Goal: Find specific page/section: Find specific page/section

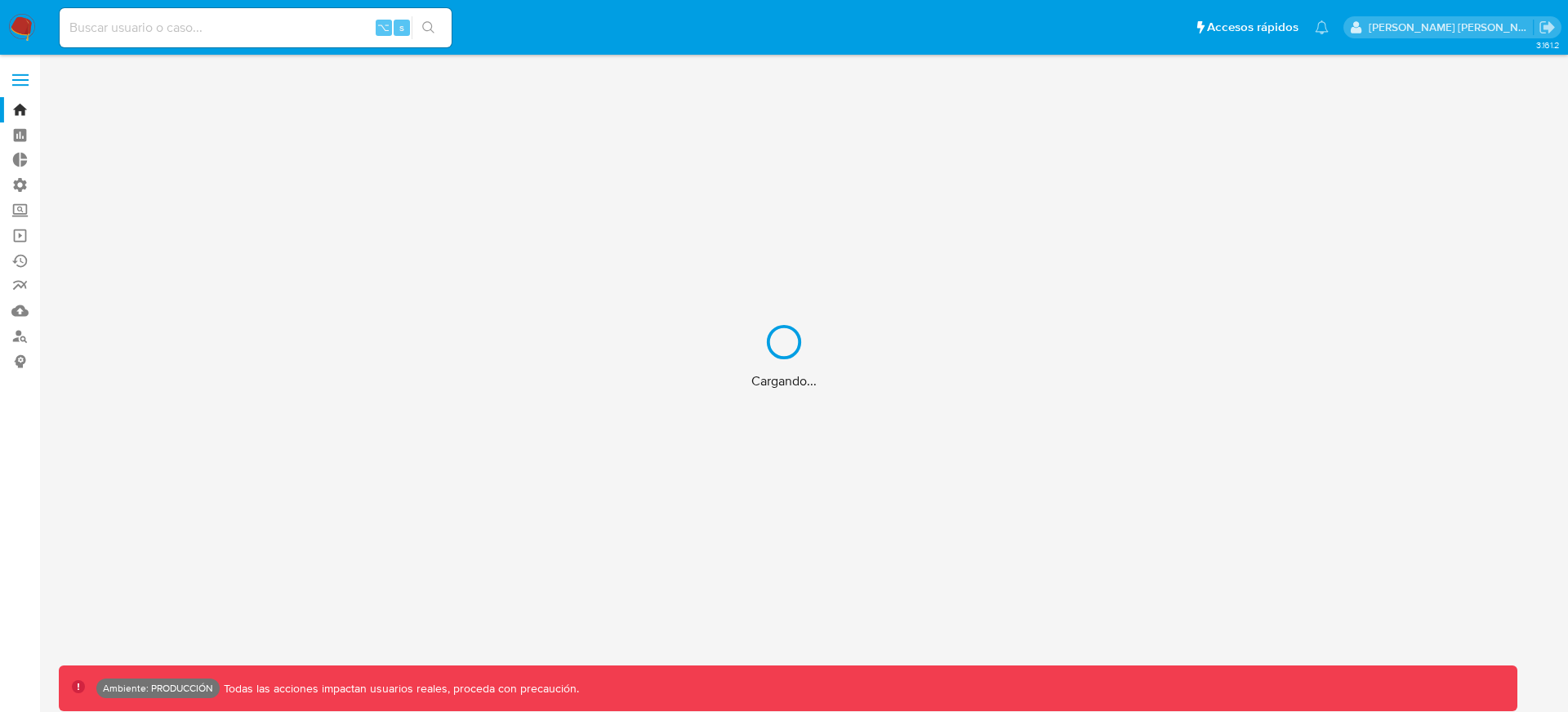
click at [339, 29] on div "Cargando..." at bounding box center [784, 356] width 1568 height 712
click at [307, 28] on div "Cargando..." at bounding box center [784, 356] width 1568 height 712
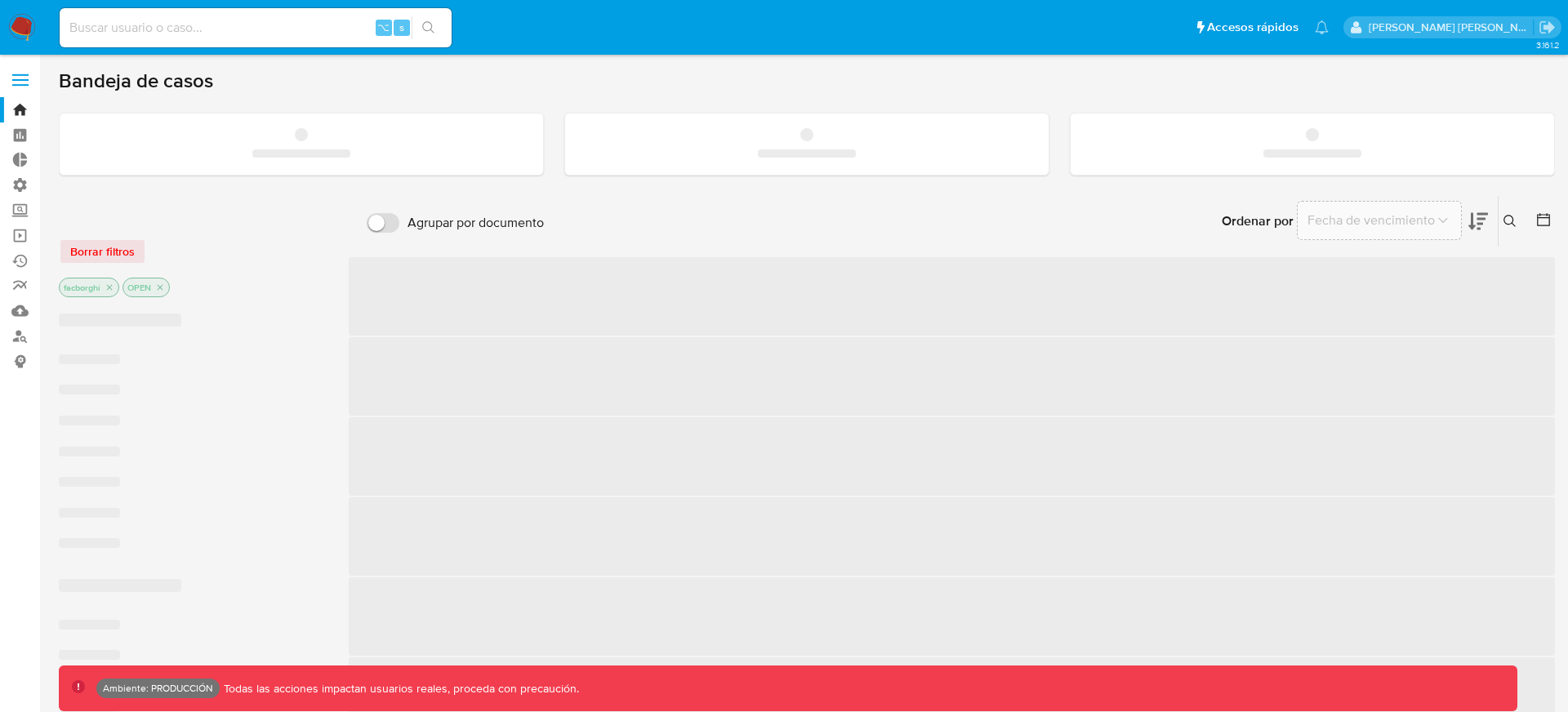
click at [171, 24] on input at bounding box center [256, 28] width 392 height 21
paste input "128203319251"
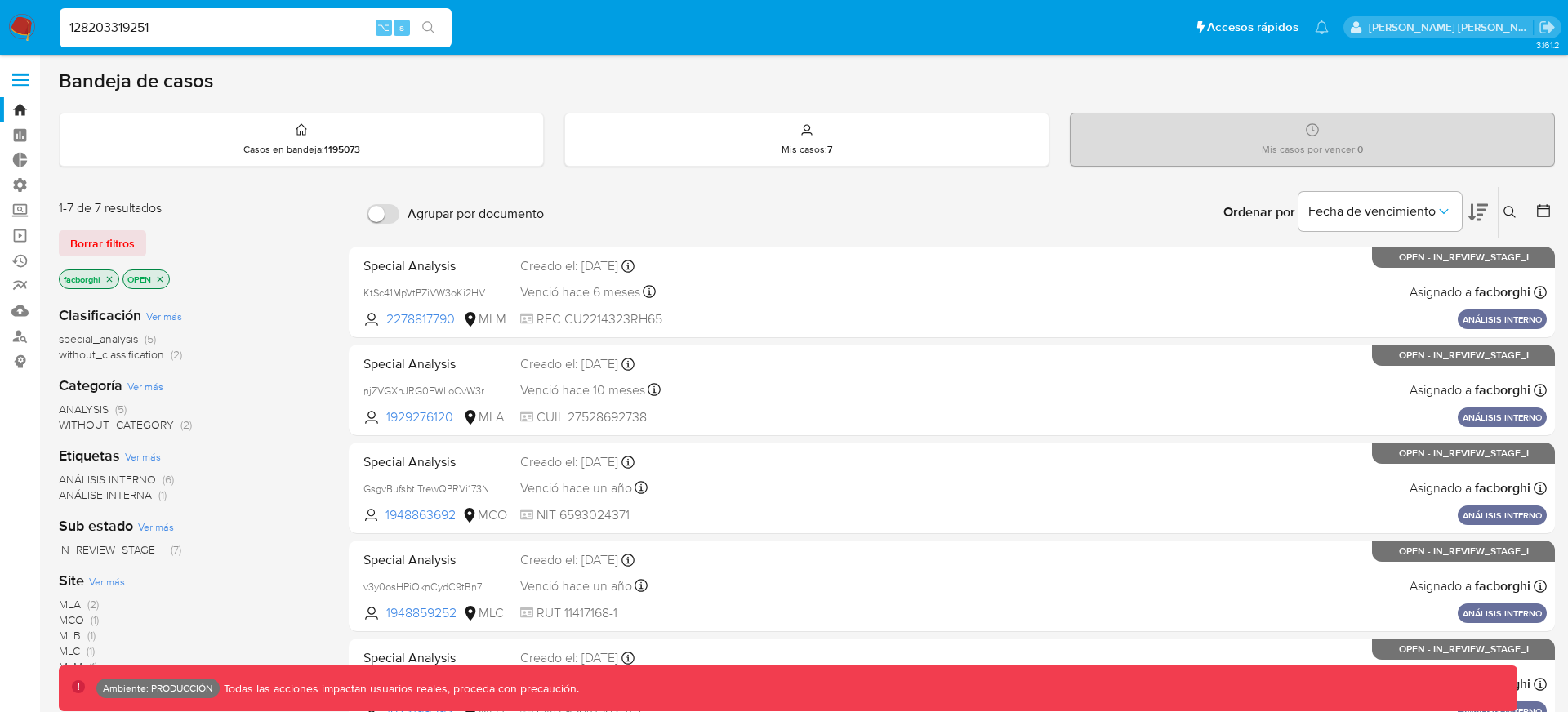
click at [433, 34] on button "search-icon" at bounding box center [428, 28] width 33 height 23
click at [428, 24] on icon "search-icon" at bounding box center [429, 28] width 13 height 13
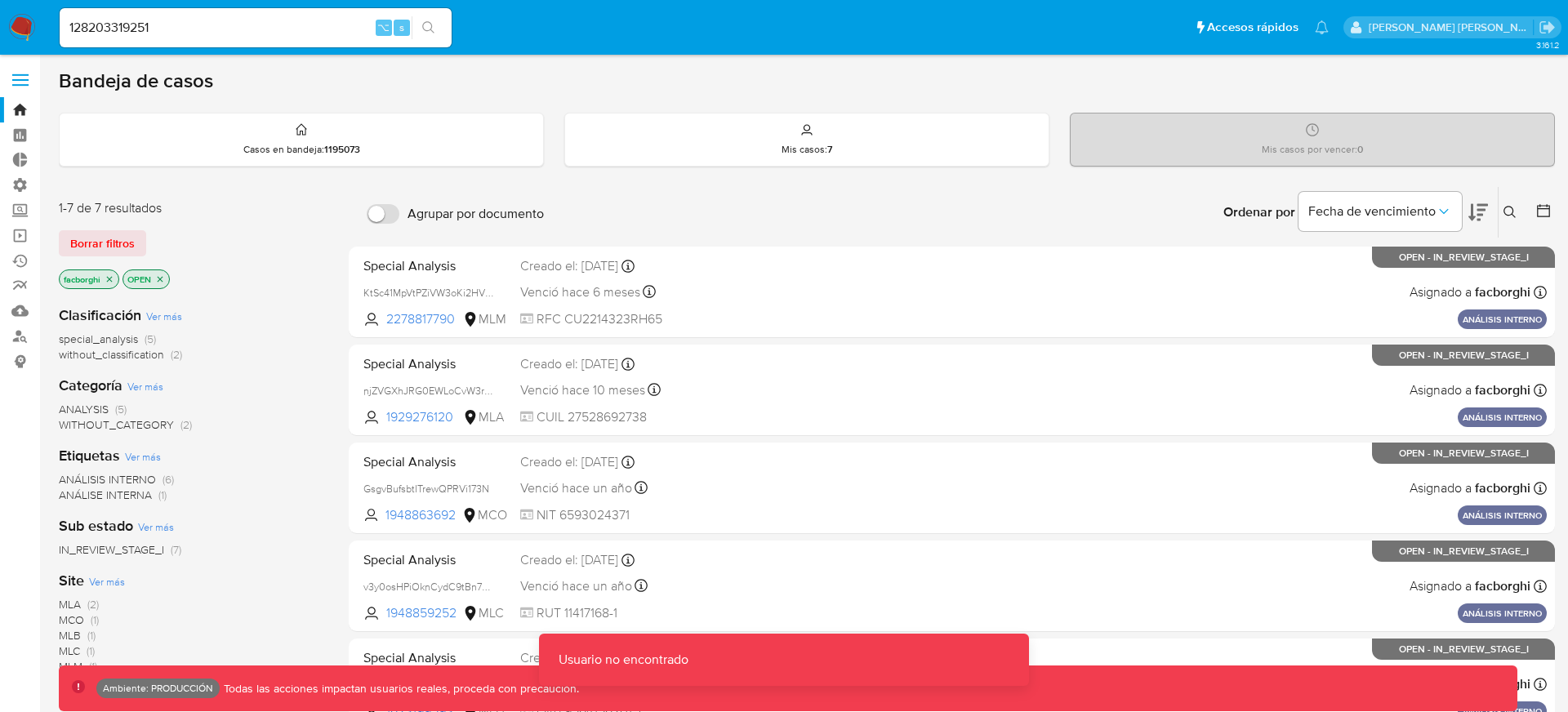
click at [428, 24] on icon "search-icon" at bounding box center [429, 28] width 13 height 13
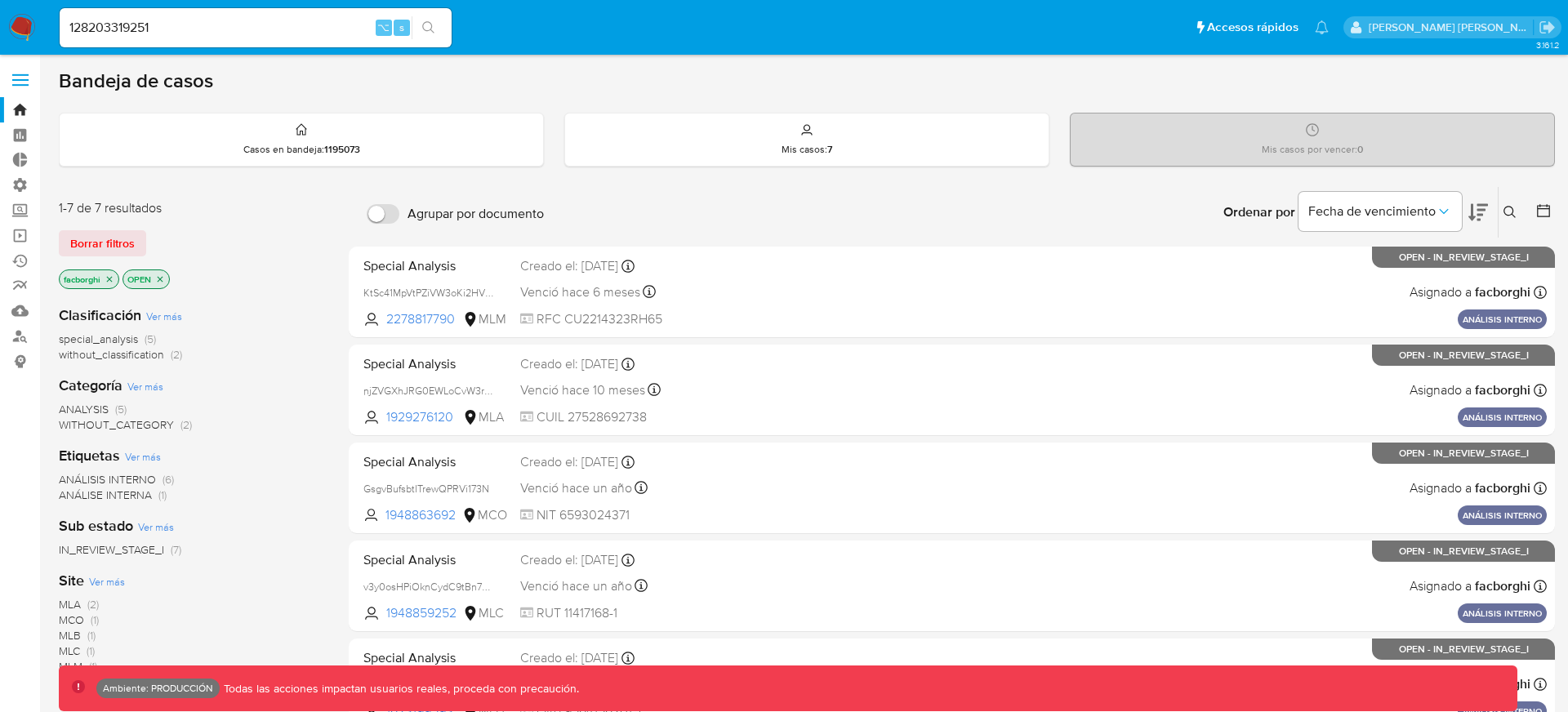
click at [286, 23] on input "128203319251" at bounding box center [256, 28] width 392 height 21
paste input "32842240"
type input "328422401"
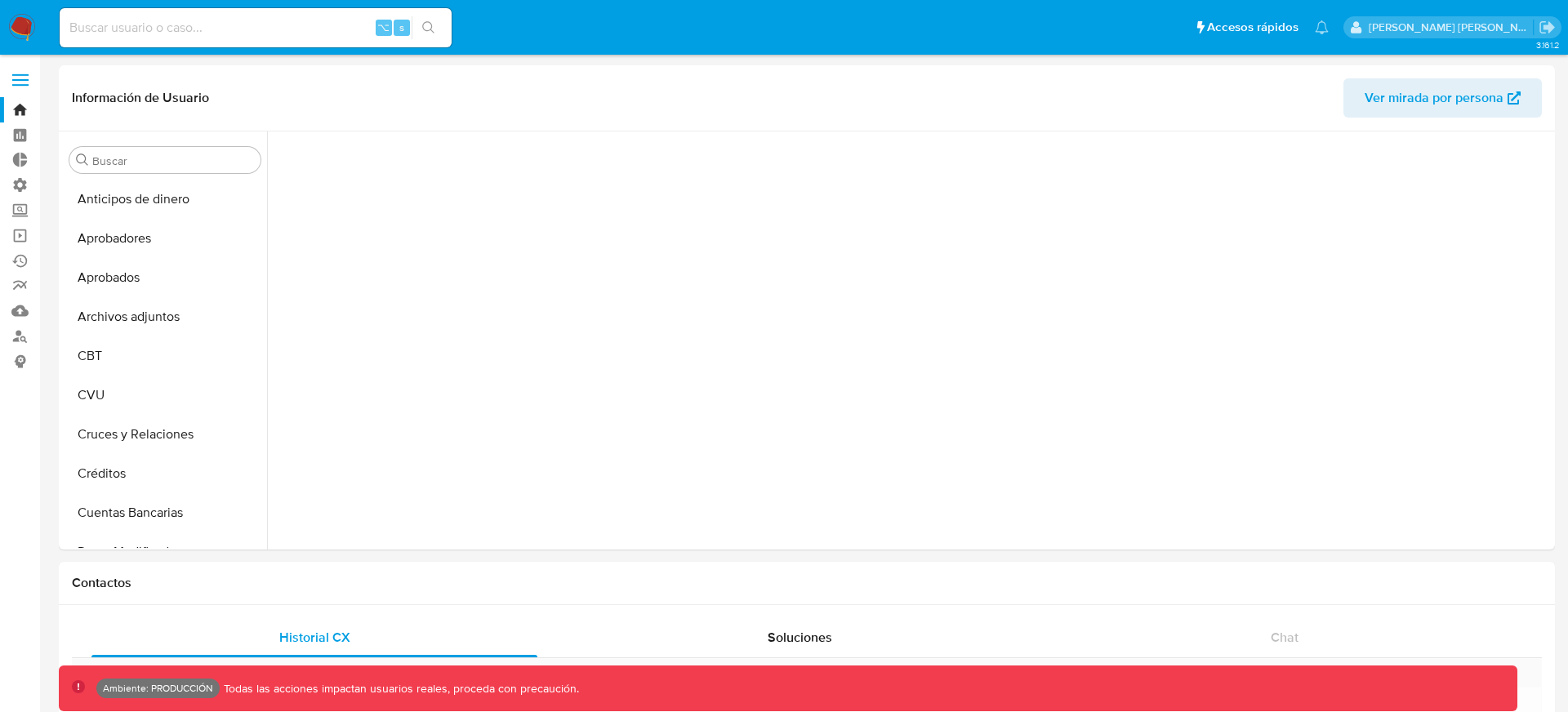
scroll to position [727, 0]
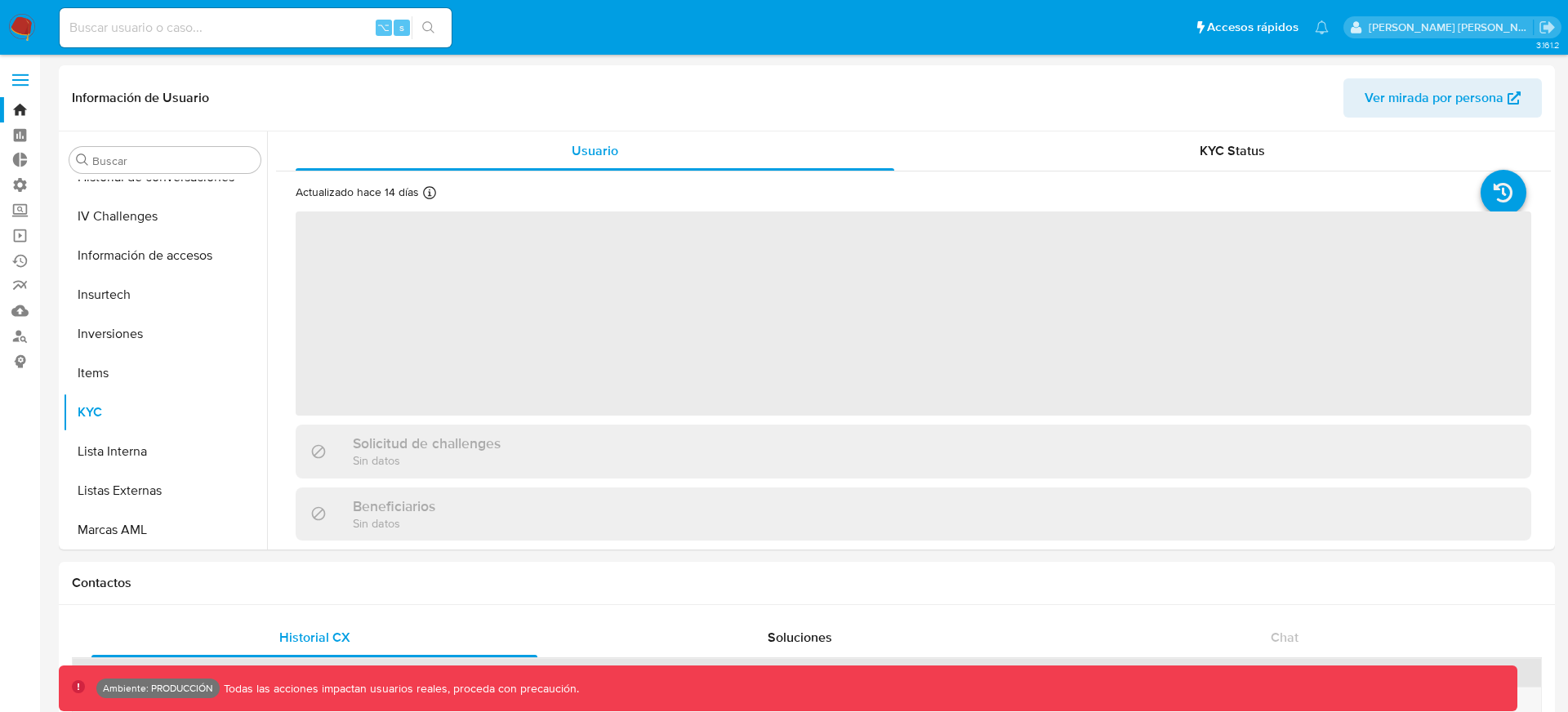
select select "10"
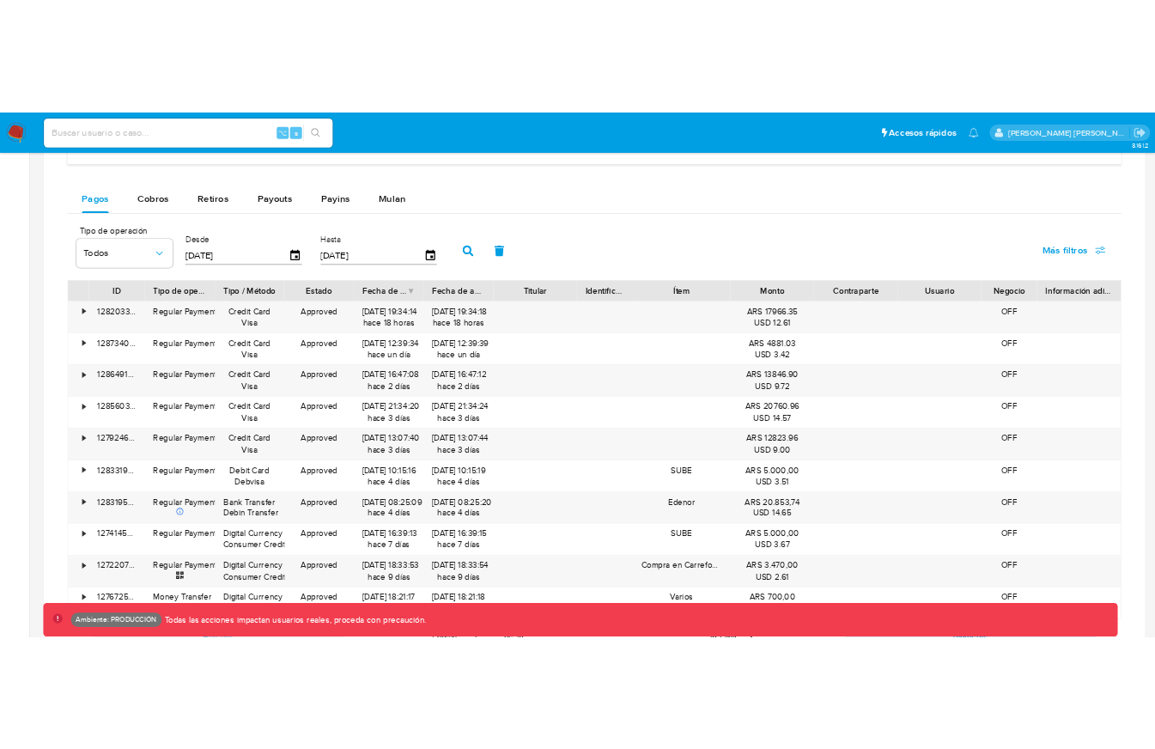
scroll to position [1012, 0]
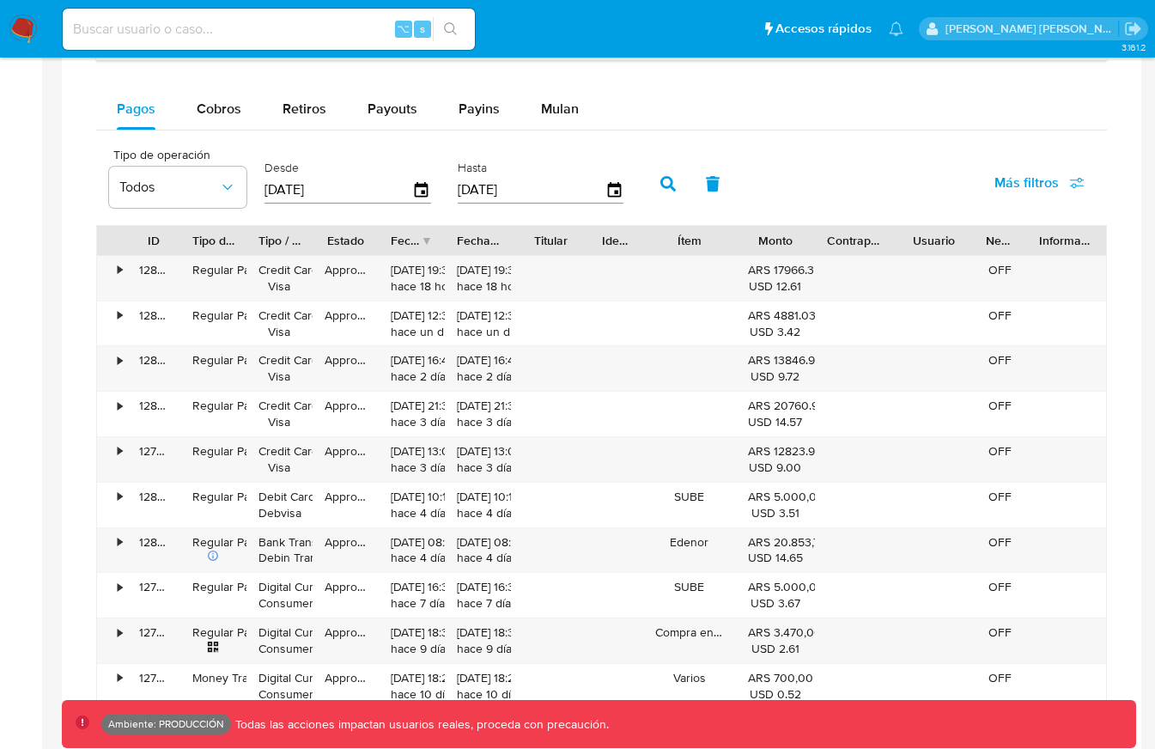
click at [667, 182] on icon "button" at bounding box center [668, 183] width 15 height 15
